Goal: Communication & Community: Answer question/provide support

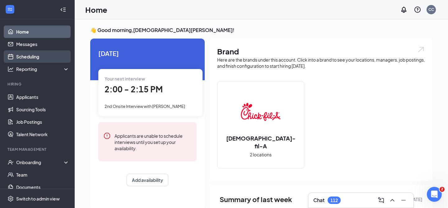
click at [33, 56] on link "Scheduling" at bounding box center [42, 56] width 53 height 12
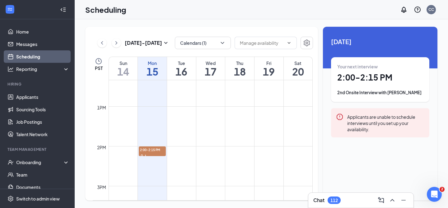
scroll to position [491, 0]
click at [154, 151] on span "2:00-2:15 PM" at bounding box center [152, 149] width 27 height 6
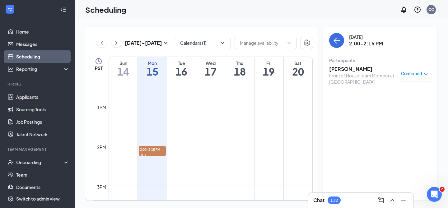
click at [349, 68] on h3 "[PERSON_NAME]" at bounding box center [361, 69] width 65 height 7
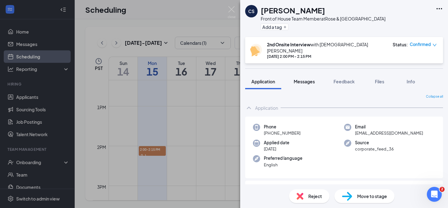
click at [304, 79] on div "Messages" at bounding box center [303, 81] width 21 height 6
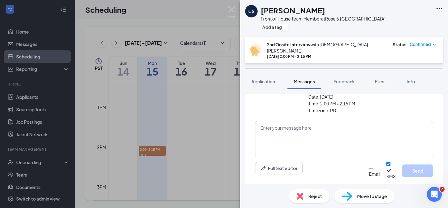
scroll to position [211, 0]
click at [313, 140] on textarea at bounding box center [344, 139] width 178 height 37
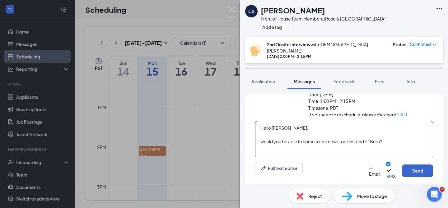
type textarea "Hello [PERSON_NAME], would you be able to come to our new store instead of Brea?"
click at [407, 174] on button "Send" at bounding box center [417, 170] width 31 height 12
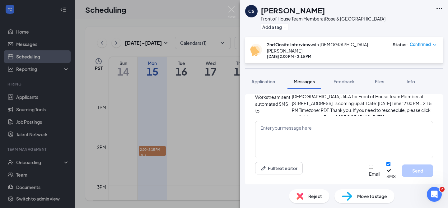
scroll to position [271, 0]
click at [239, 9] on div "CS [PERSON_NAME] Front of House Team Member at [GEOGRAPHIC_DATA] Add a tag 2nd …" at bounding box center [224, 104] width 448 height 208
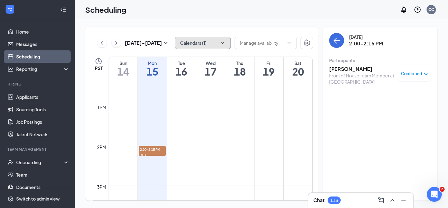
click at [209, 42] on button "Calendars (1)" at bounding box center [203, 43] width 56 height 12
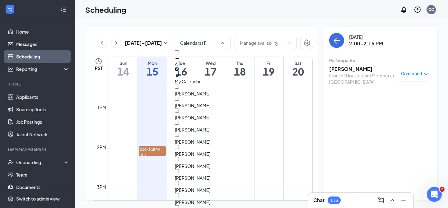
click at [179, 69] on input "My Calendar" at bounding box center [177, 69] width 4 height 4
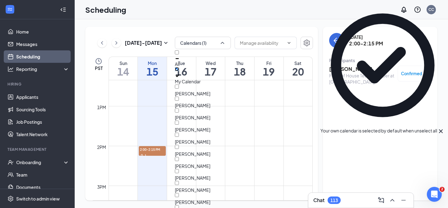
click at [179, 71] on input "My Calendar" at bounding box center [177, 69] width 4 height 4
checkbox input "true"
click at [179, 54] on input "All" at bounding box center [177, 52] width 4 height 4
checkbox input "true"
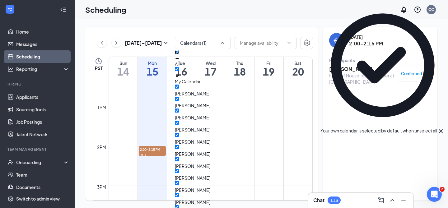
checkbox input "true"
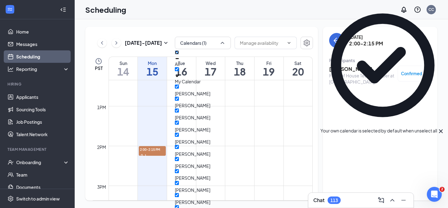
checkbox input "true"
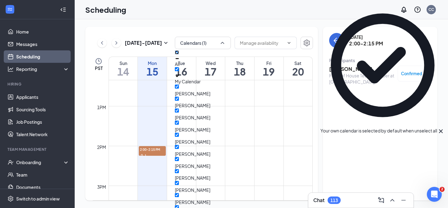
checkbox input "true"
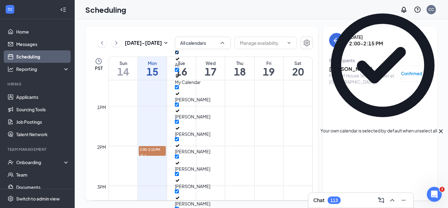
click at [179, 54] on input "All" at bounding box center [177, 52] width 4 height 4
checkbox input "false"
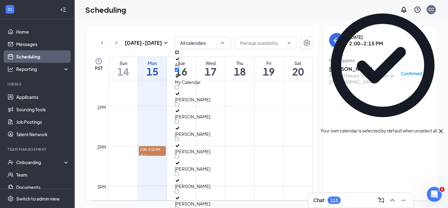
checkbox input "false"
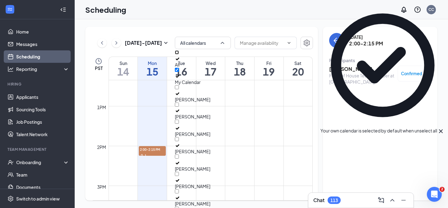
checkbox input "false"
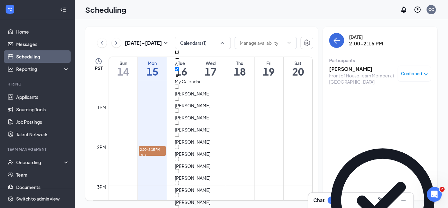
click at [179, 54] on input "All" at bounding box center [177, 52] width 4 height 4
checkbox input "true"
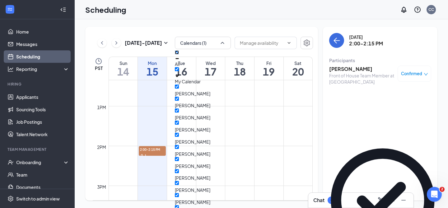
checkbox input "true"
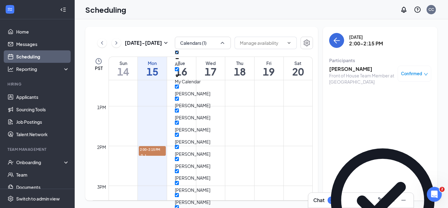
checkbox input "true"
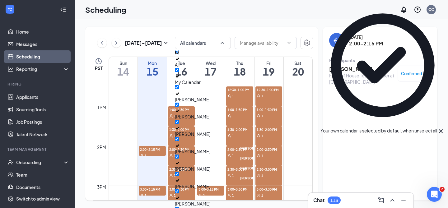
click at [299, 95] on td at bounding box center [210, 91] width 204 height 10
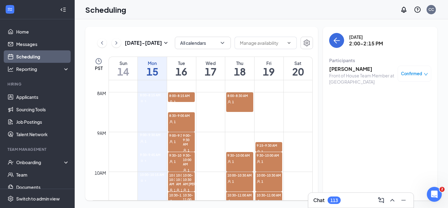
scroll to position [307, 0]
click at [177, 100] on div "1" at bounding box center [181, 101] width 27 height 6
click at [177, 119] on div "1" at bounding box center [181, 121] width 27 height 6
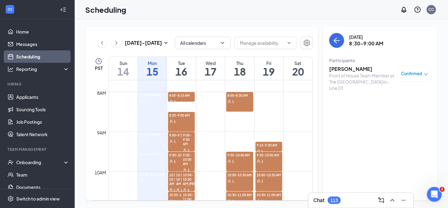
click at [341, 70] on h3 "[PERSON_NAME]" at bounding box center [361, 69] width 65 height 7
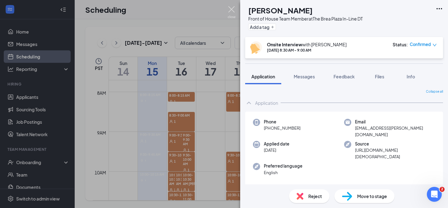
click at [230, 9] on img at bounding box center [232, 12] width 8 height 12
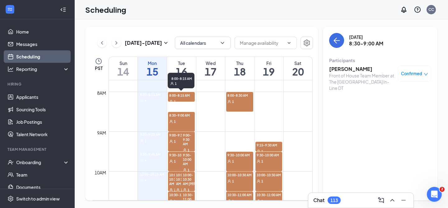
click at [181, 98] on div "1" at bounding box center [181, 101] width 27 height 6
click at [178, 99] on div "1" at bounding box center [181, 101] width 27 height 6
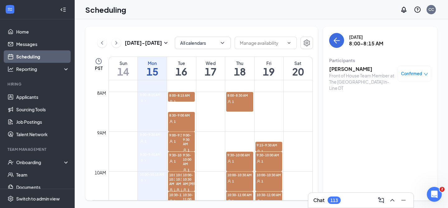
click at [177, 142] on div "1" at bounding box center [181, 141] width 27 height 6
click at [185, 97] on span "8:00-8:15 AM" at bounding box center [181, 95] width 27 height 6
click at [181, 123] on div "1" at bounding box center [181, 121] width 27 height 6
click at [33, 96] on link "Applicants" at bounding box center [42, 97] width 53 height 12
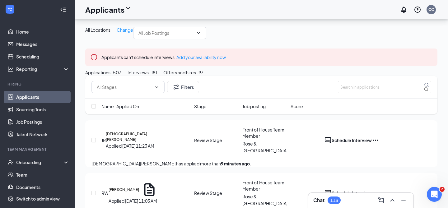
scroll to position [59, 0]
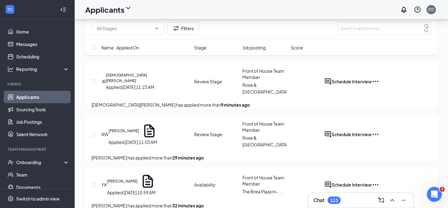
click at [157, 17] on div "Interviews · 181" at bounding box center [142, 13] width 30 height 7
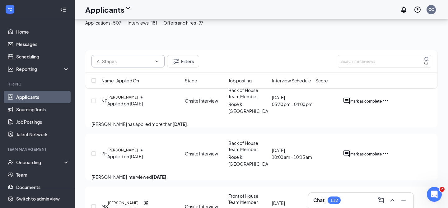
scroll to position [64, 0]
click at [128, 59] on input "text" at bounding box center [124, 61] width 55 height 7
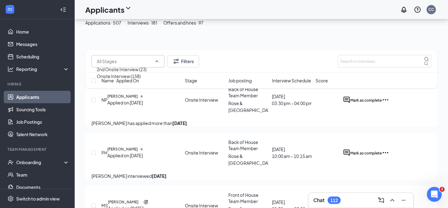
click at [155, 62] on span at bounding box center [156, 61] width 6 height 5
click at [121, 26] on button "Applications · 507" at bounding box center [103, 22] width 36 height 7
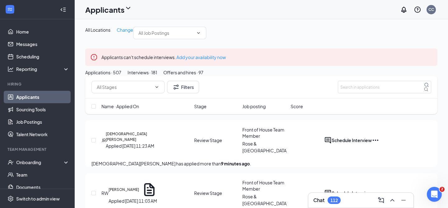
click at [134, 99] on div "Filters" at bounding box center [261, 87] width 352 height 23
click at [133, 90] on input "text" at bounding box center [124, 87] width 55 height 7
click at [136, 112] on div "Under Consideration (370)" at bounding box center [123, 108] width 53 height 7
type input "Under Consideration (370)"
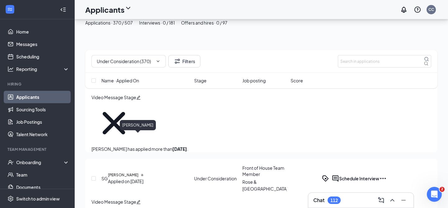
scroll to position [109, 0]
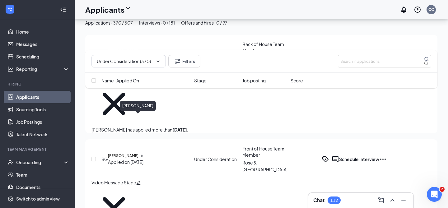
click at [134, 153] on h5 "[PERSON_NAME]" at bounding box center [123, 156] width 30 height 6
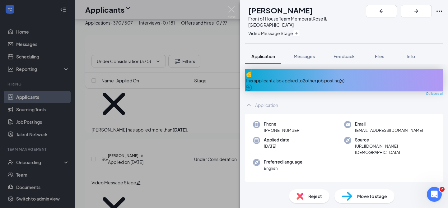
click at [180, 90] on div "SG [PERSON_NAME] Front of House Team Member at [GEOGRAPHIC_DATA] Video Message …" at bounding box center [224, 104] width 448 height 208
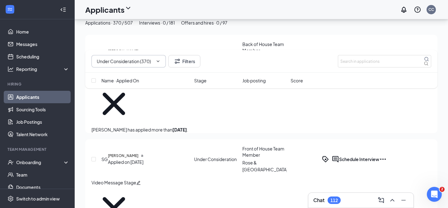
click at [125, 62] on input "Under Consideration (370)" at bounding box center [124, 61] width 55 height 7
click at [159, 61] on icon "ChevronDown" at bounding box center [158, 61] width 3 height 2
click at [127, 61] on input "Under Consideration (370)" at bounding box center [124, 61] width 55 height 7
click at [130, 87] on div "Under Consideration (370)" at bounding box center [123, 83] width 53 height 7
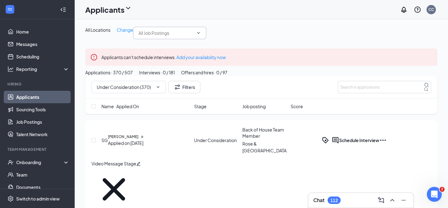
click at [149, 39] on span at bounding box center [169, 33] width 73 height 12
click at [170, 39] on span at bounding box center [169, 33] width 73 height 12
click at [196, 35] on icon "ChevronDown" at bounding box center [198, 32] width 5 height 5
click at [209, 39] on div "All Locations Change" at bounding box center [261, 33] width 352 height 12
click at [173, 39] on span at bounding box center [169, 33] width 73 height 12
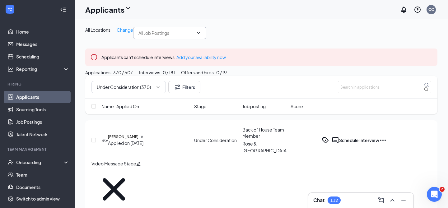
click at [197, 34] on icon "ChevronDown" at bounding box center [198, 33] width 3 height 2
click at [220, 39] on div "All Locations Change" at bounding box center [261, 33] width 352 height 12
click at [154, 87] on icon "Cross" at bounding box center [154, 87] width 0 height 0
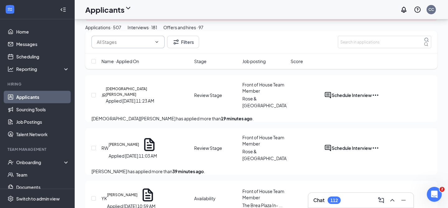
scroll to position [46, 0]
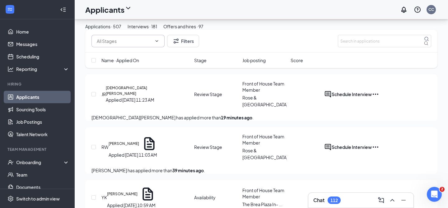
click at [149, 44] on input "text" at bounding box center [124, 41] width 55 height 7
click at [133, 59] on div "Review Stage (79)" at bounding box center [115, 56] width 36 height 7
type input "Review Stage (79)"
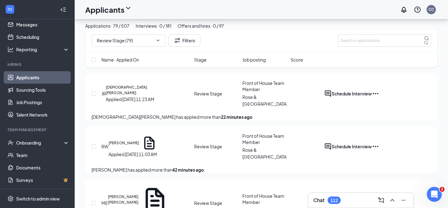
scroll to position [0, 0]
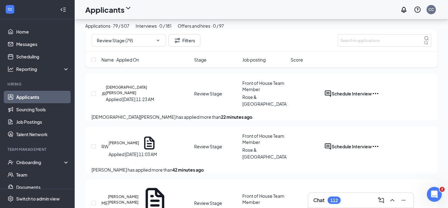
click at [43, 23] on ul "Home Messages Scheduling Reporting Hiring Applicants Sourcing Tools Job Posting…" at bounding box center [37, 113] width 74 height 189
click at [390, 199] on icon "ChevronUp" at bounding box center [391, 199] width 7 height 7
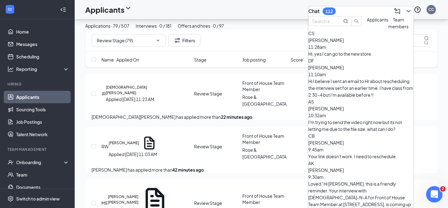
click at [434, 198] on div "Open Intercom Messenger" at bounding box center [433, 193] width 21 height 21
click at [406, 10] on icon "ChevronDown" at bounding box center [408, 11] width 4 height 2
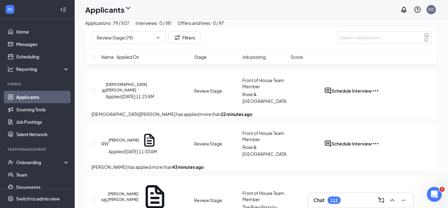
scroll to position [51, 0]
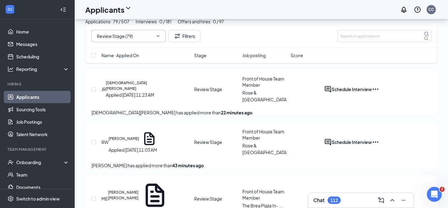
click at [141, 39] on input "Review Stage (79)" at bounding box center [124, 36] width 55 height 7
click at [154, 36] on icon "Cross" at bounding box center [154, 36] width 0 height 0
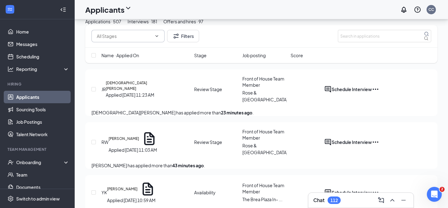
click at [158, 39] on icon "ChevronDown" at bounding box center [156, 36] width 5 height 5
click at [157, 39] on icon "ChevronDown" at bounding box center [156, 36] width 5 height 5
click at [242, 42] on div "Availability (58) Review Stage (79) Under Consideration (370) Filters" at bounding box center [260, 36] width 339 height 12
click at [156, 39] on icon "ChevronDown" at bounding box center [156, 36] width 5 height 5
click at [159, 39] on icon "ChevronDown" at bounding box center [156, 36] width 5 height 5
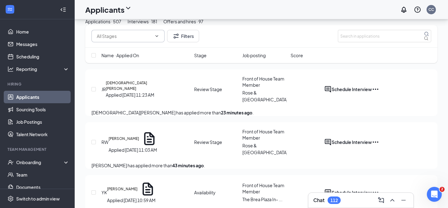
click at [155, 39] on span at bounding box center [156, 36] width 6 height 5
click at [159, 39] on icon "ChevronDown" at bounding box center [156, 36] width 5 height 5
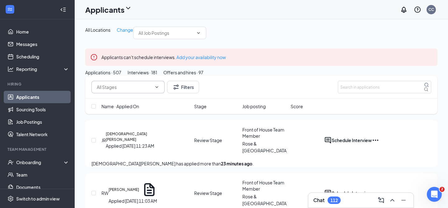
click at [156, 93] on span "Availability (58) Review Stage (79) Under Consideration (370)" at bounding box center [127, 87] width 73 height 12
click at [157, 90] on icon "ChevronDown" at bounding box center [156, 87] width 5 height 5
click at [152, 90] on input "text" at bounding box center [124, 87] width 55 height 7
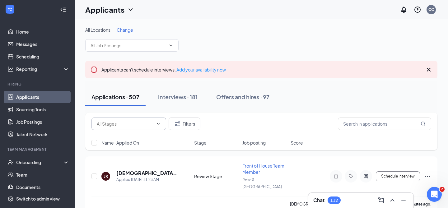
click at [157, 121] on icon "ChevronDown" at bounding box center [158, 123] width 5 height 5
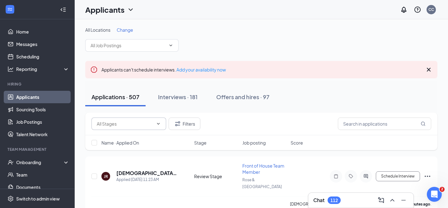
click at [135, 125] on input "text" at bounding box center [125, 123] width 57 height 7
click at [155, 123] on span at bounding box center [158, 123] width 6 height 5
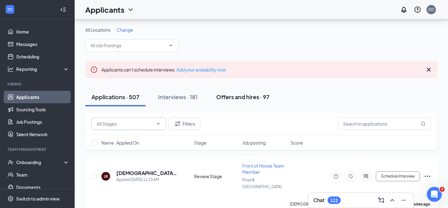
scroll to position [39, 0]
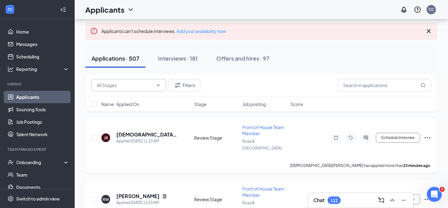
click at [252, 128] on span "Front of House Team Member" at bounding box center [263, 130] width 42 height 12
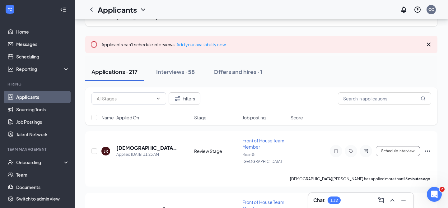
scroll to position [42, 0]
click at [248, 145] on span "Front of House Team Member" at bounding box center [263, 143] width 42 height 12
click at [248, 141] on span "Front of House Team Member" at bounding box center [263, 143] width 42 height 12
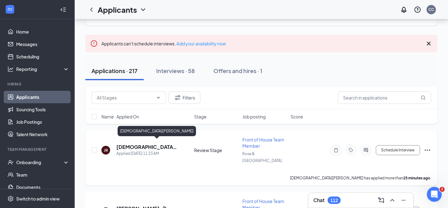
click at [122, 144] on h5 "[DEMOGRAPHIC_DATA][PERSON_NAME]" at bounding box center [146, 147] width 61 height 7
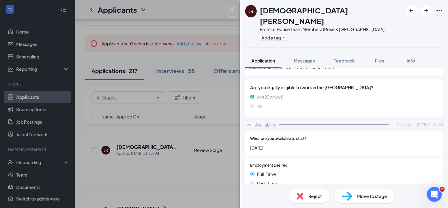
scroll to position [285, 0]
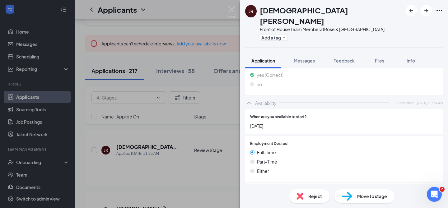
click at [376, 199] on span "Move to stage" at bounding box center [372, 196] width 30 height 7
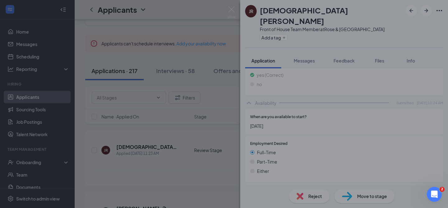
type input "Under Consideration (next stage)"
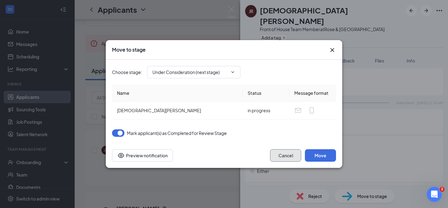
click at [290, 152] on button "Cancel" at bounding box center [285, 155] width 31 height 12
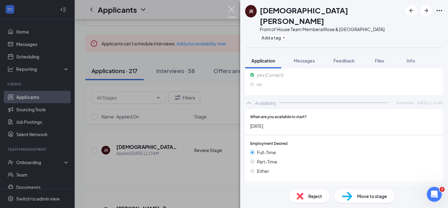
click at [233, 15] on img at bounding box center [232, 12] width 8 height 12
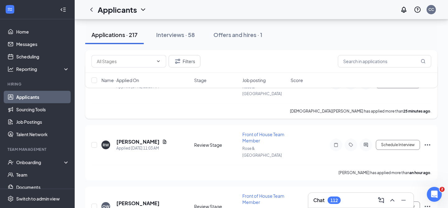
scroll to position [112, 0]
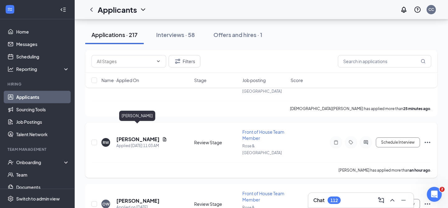
click at [145, 136] on h5 "[PERSON_NAME]" at bounding box center [137, 139] width 43 height 7
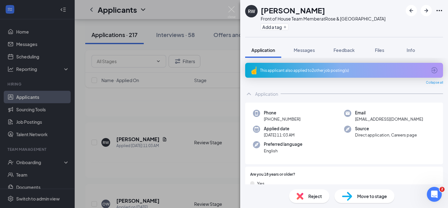
click at [280, 76] on div "This applicant also applied to 2 other job posting(s)" at bounding box center [344, 70] width 198 height 15
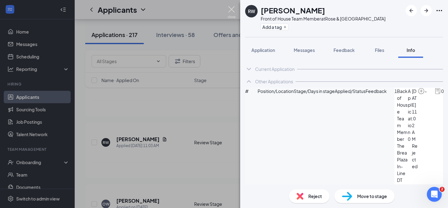
click at [229, 12] on img at bounding box center [232, 12] width 8 height 12
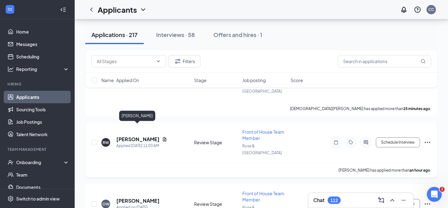
click at [153, 136] on h5 "[PERSON_NAME]" at bounding box center [137, 139] width 43 height 7
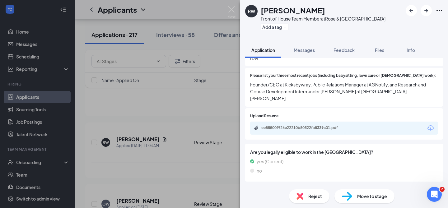
scroll to position [245, 0]
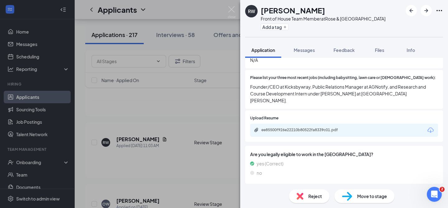
click at [314, 127] on div "ee85500f926e22210b80522fa8339c01.pdf" at bounding box center [304, 129] width 87 height 5
click at [232, 9] on img at bounding box center [232, 12] width 8 height 12
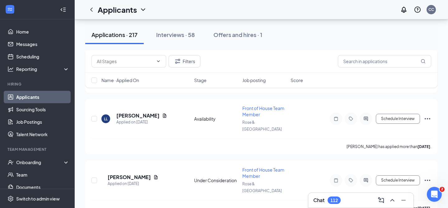
scroll to position [8148, 0]
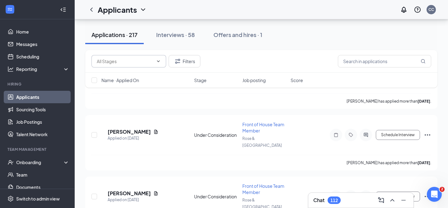
click at [156, 57] on span at bounding box center [128, 61] width 75 height 12
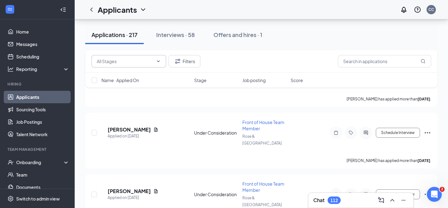
click at [159, 63] on icon "ChevronDown" at bounding box center [158, 61] width 5 height 5
click at [145, 63] on input "text" at bounding box center [125, 61] width 57 height 7
click at [129, 86] on div "Review Stage (38)" at bounding box center [120, 87] width 36 height 7
type input "Review Stage (38)"
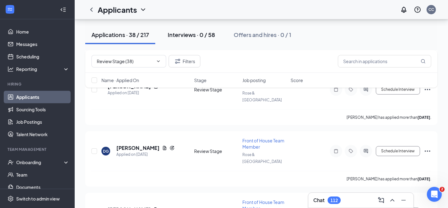
scroll to position [2027, 0]
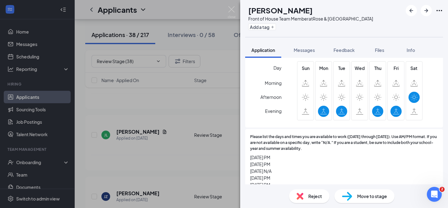
scroll to position [404, 0]
click at [341, 51] on span "Feedback" at bounding box center [343, 50] width 21 height 6
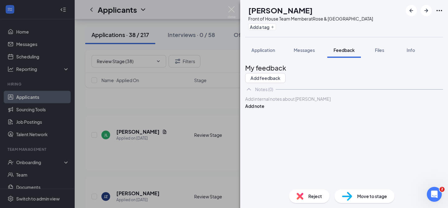
click at [288, 102] on div at bounding box center [343, 99] width 197 height 7
click at [264, 109] on button "Add note" at bounding box center [254, 106] width 19 height 7
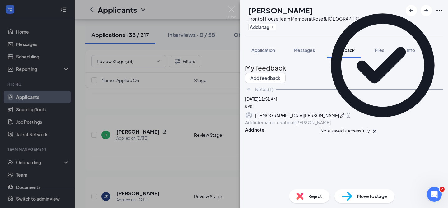
click at [317, 194] on span "Reject" at bounding box center [315, 196] width 14 height 7
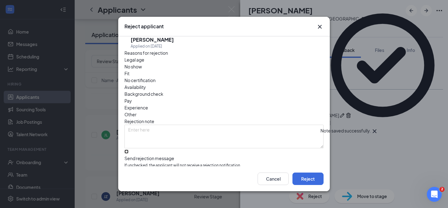
click at [128, 150] on input "Send rejection message If unchecked, the applicant will not receive a rejection…" at bounding box center [126, 152] width 4 height 4
checkbox input "true"
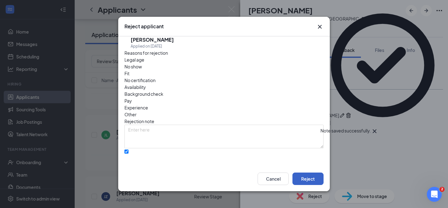
click at [310, 179] on button "Reject" at bounding box center [307, 179] width 31 height 12
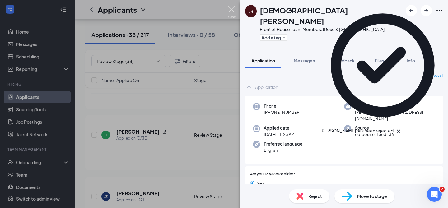
click at [233, 13] on img at bounding box center [232, 12] width 8 height 12
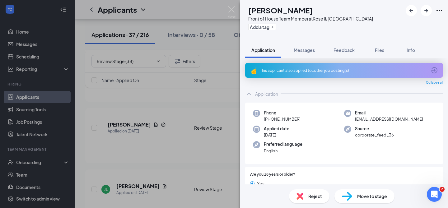
click at [315, 71] on div "This applicant also applied to 1 other job posting(s)" at bounding box center [343, 70] width 167 height 5
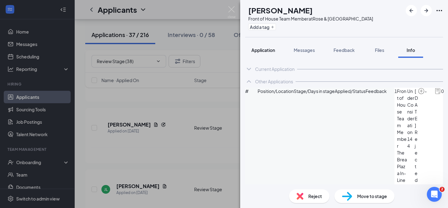
click at [265, 53] on button "Application" at bounding box center [263, 50] width 36 height 16
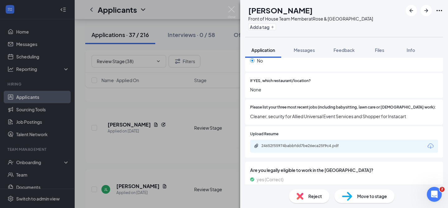
scroll to position [228, 0]
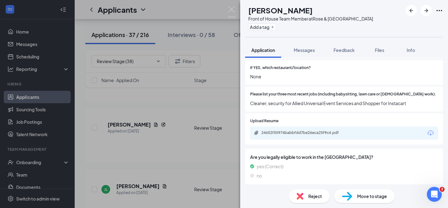
click at [312, 130] on div "24652f55974babbfdd7be26eca25f9c4.pdf" at bounding box center [344, 133] width 188 height 13
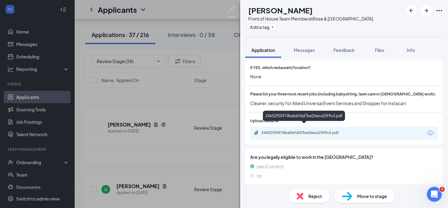
click at [311, 130] on div "24652f55974babbfdd7be26eca25f9c4.pdf" at bounding box center [304, 132] width 87 height 5
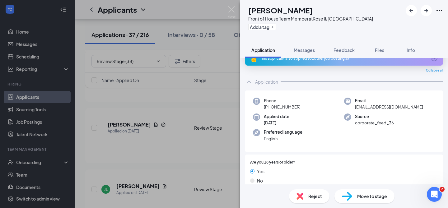
scroll to position [0, 0]
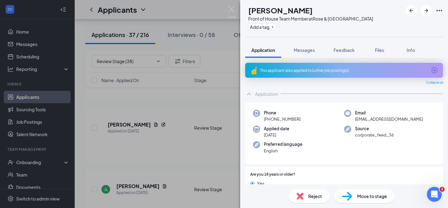
click at [305, 76] on div "This applicant also applied to 1 other job posting(s)" at bounding box center [344, 70] width 198 height 15
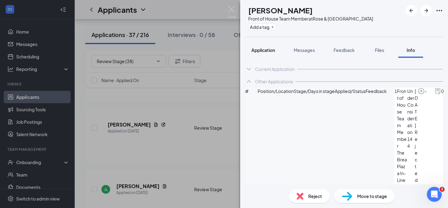
click at [262, 47] on span "Application" at bounding box center [263, 50] width 24 height 6
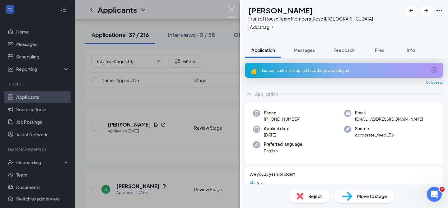
click at [228, 8] on img at bounding box center [232, 12] width 8 height 12
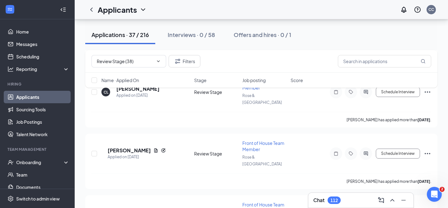
scroll to position [1943, 0]
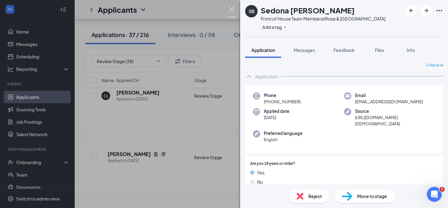
click at [233, 10] on img at bounding box center [232, 12] width 8 height 12
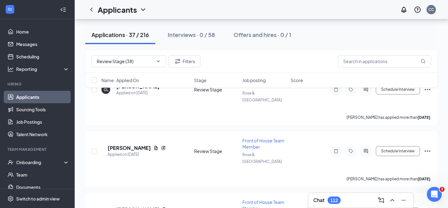
scroll to position [1973, 0]
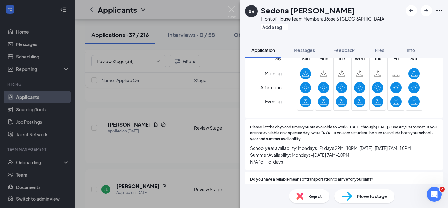
scroll to position [467, 0]
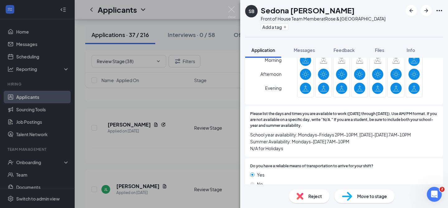
drag, startPoint x: 286, startPoint y: 137, endPoint x: 251, endPoint y: 121, distance: 38.8
click at [251, 131] on span "School year availability: Mondays-Fridays 2PM-10PM, Saturday-Sunday 7AM-10PM Su…" at bounding box center [344, 141] width 188 height 21
click at [275, 131] on span "School year availability: Mondays-Fridays 2PM-10PM, Saturday-Sunday 7AM-10PM Su…" at bounding box center [344, 141] width 188 height 21
click at [291, 134] on span "School year availability: Mondays-Fridays 2PM-10PM, Saturday-Sunday 7AM-10PM Su…" at bounding box center [344, 141] width 188 height 21
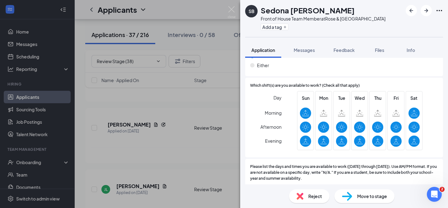
scroll to position [465, 0]
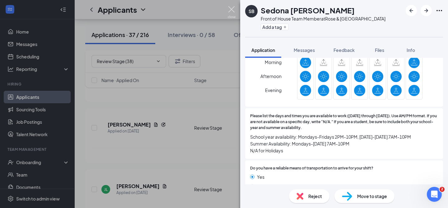
click at [233, 15] on img at bounding box center [232, 12] width 8 height 12
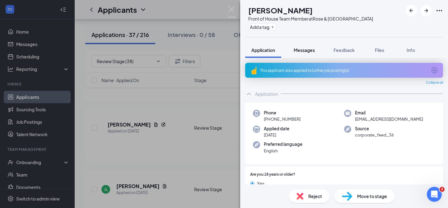
click at [303, 48] on span "Messages" at bounding box center [303, 50] width 21 height 6
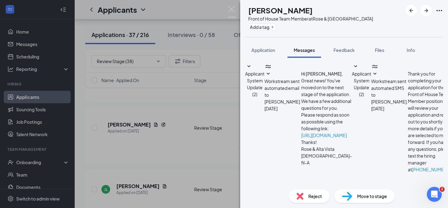
scroll to position [66, 0]
click at [161, 95] on div "DN Darius Norman Front of House Team Member at Rose & Alta Vista Add a tag Appl…" at bounding box center [224, 104] width 448 height 208
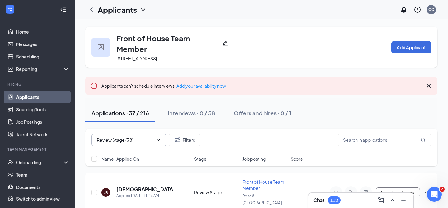
click at [156, 142] on icon "Cross" at bounding box center [158, 144] width 4 height 4
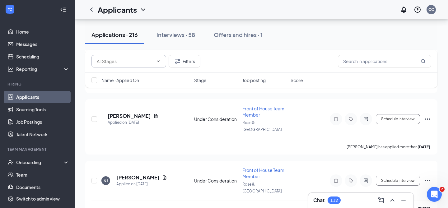
scroll to position [5954, 0]
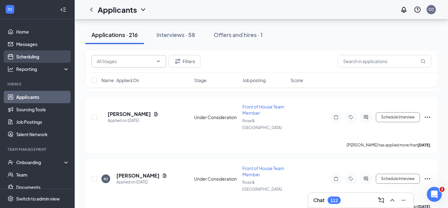
click at [30, 58] on link "Scheduling" at bounding box center [42, 56] width 53 height 12
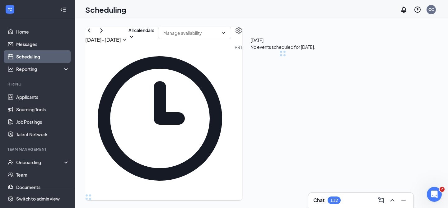
scroll to position [306, 0]
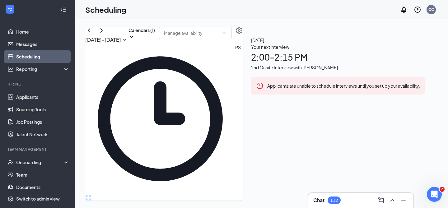
click at [357, 71] on div "2nd Onsite Interview with [PERSON_NAME]" at bounding box center [338, 67] width 174 height 7
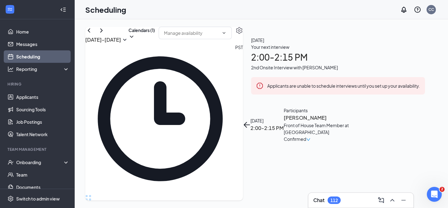
click at [349, 114] on h3 "[PERSON_NAME]" at bounding box center [316, 118] width 65 height 8
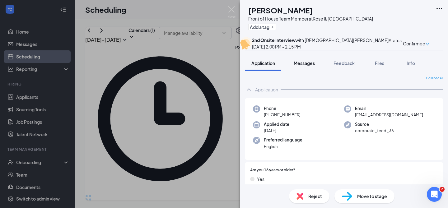
click at [303, 66] on span "Messages" at bounding box center [303, 63] width 21 height 6
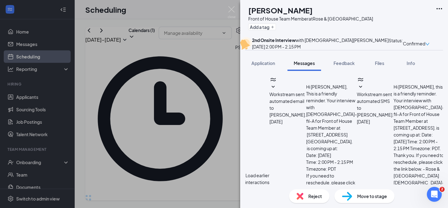
scroll to position [247, 0]
type textarea "Awesome! see you at 2 @ 1200 E Alta Vista Street."
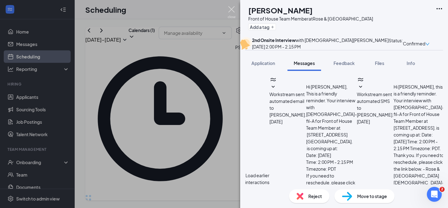
click at [230, 9] on img at bounding box center [232, 12] width 8 height 12
